Goal: Download file/media

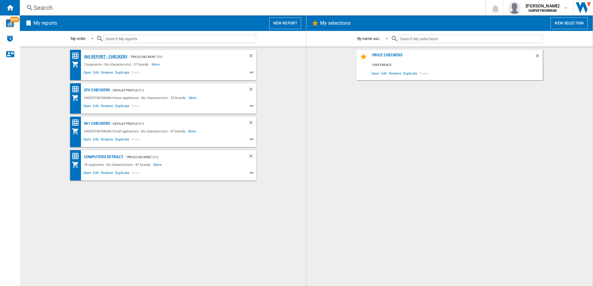
click at [96, 57] on div "060 report - Checkers" at bounding box center [104, 57] width 45 height 8
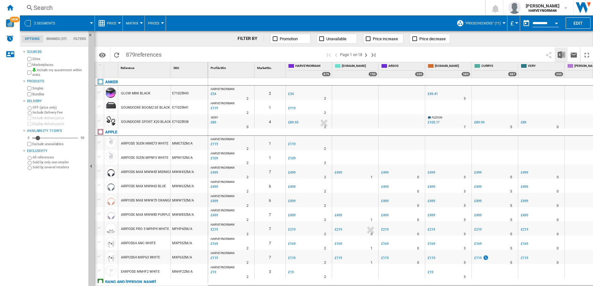
click at [560, 57] on img "Download in Excel" at bounding box center [560, 54] width 7 height 7
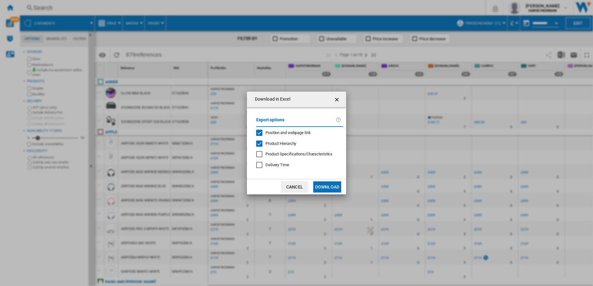
click at [333, 190] on button "Download" at bounding box center [327, 187] width 28 height 11
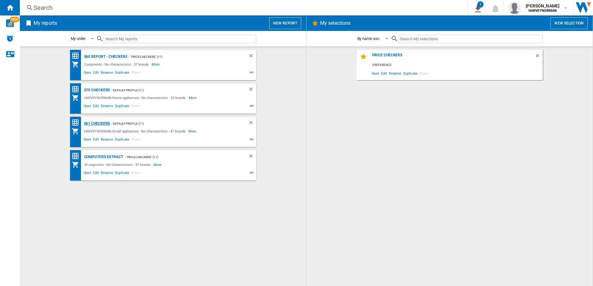
click at [102, 122] on div "061 Checkers" at bounding box center [96, 124] width 28 height 8
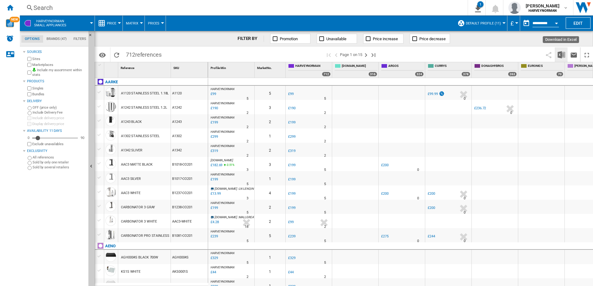
click at [560, 53] on img "Download in Excel" at bounding box center [560, 54] width 7 height 7
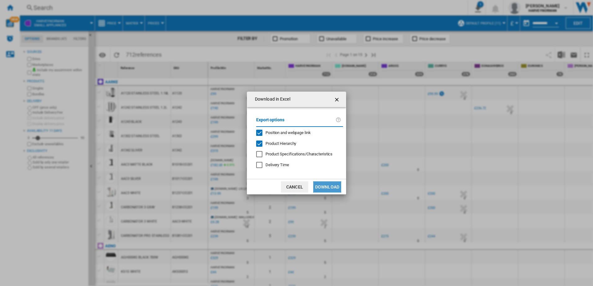
click at [329, 189] on button "Download" at bounding box center [327, 187] width 28 height 11
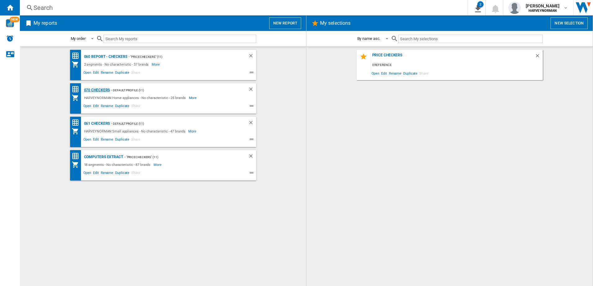
click at [88, 91] on div "070 Checkers" at bounding box center [96, 90] width 28 height 8
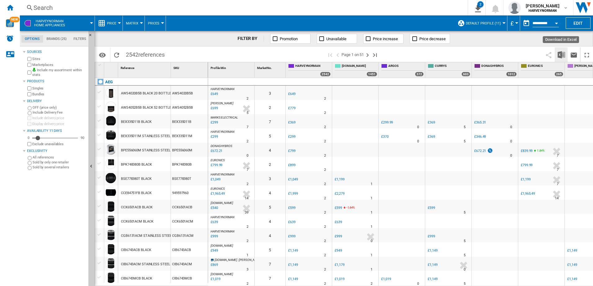
click at [560, 54] on img "Download in Excel" at bounding box center [560, 54] width 7 height 7
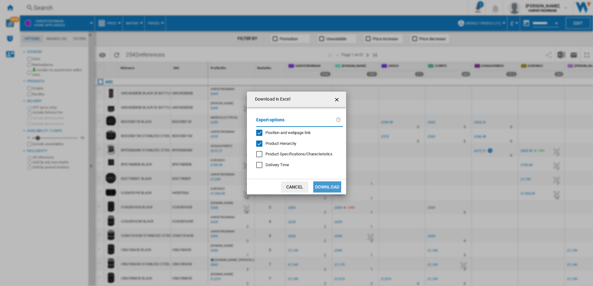
click at [320, 185] on button "Download" at bounding box center [327, 187] width 28 height 11
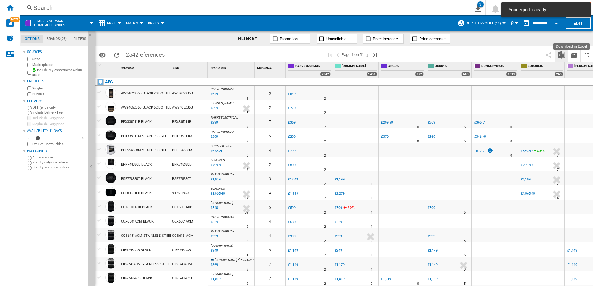
click at [558, 55] on img "Download in Excel" at bounding box center [560, 54] width 7 height 7
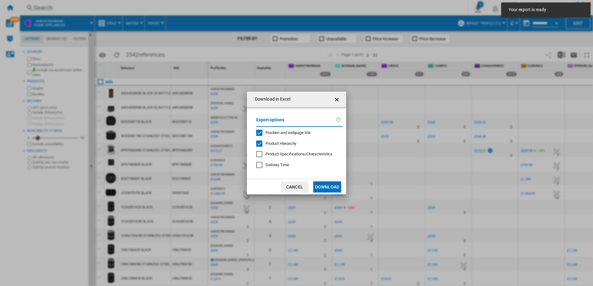
click at [299, 185] on button "Cancel" at bounding box center [294, 187] width 27 height 11
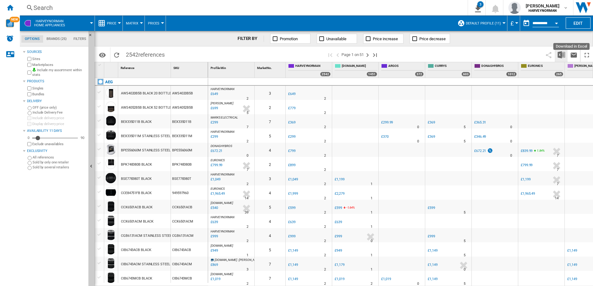
click at [559, 55] on img "Download in Excel" at bounding box center [560, 54] width 7 height 7
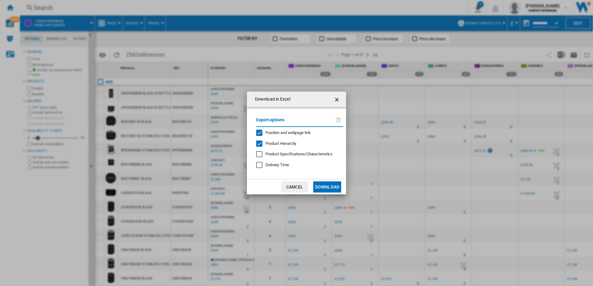
click at [322, 186] on button "Download" at bounding box center [327, 187] width 28 height 11
